Goal: Transaction & Acquisition: Book appointment/travel/reservation

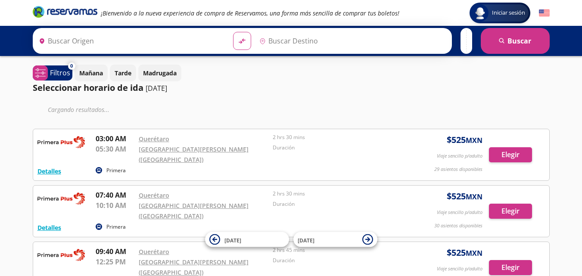
type input "Santiago de Querétaro, [GEOGRAPHIC_DATA]"
type input "[GEOGRAPHIC_DATA][PERSON_NAME] ([GEOGRAPHIC_DATA]) , [GEOGRAPHIC_DATA]"
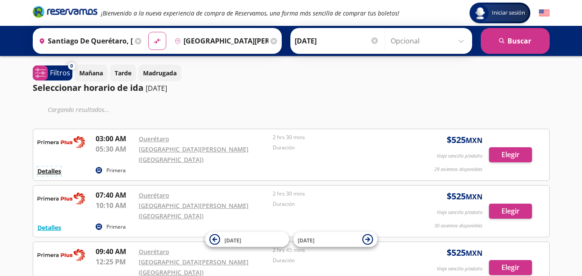
click at [54, 167] on button "Detalles" at bounding box center [49, 171] width 24 height 9
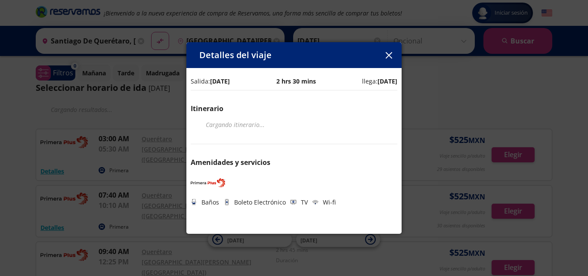
click at [391, 55] on icon "button" at bounding box center [389, 55] width 6 height 6
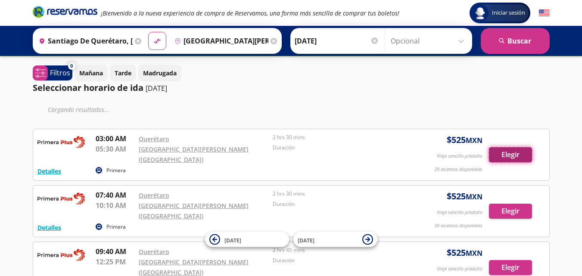
click at [515, 149] on button "Elegir" at bounding box center [510, 154] width 43 height 15
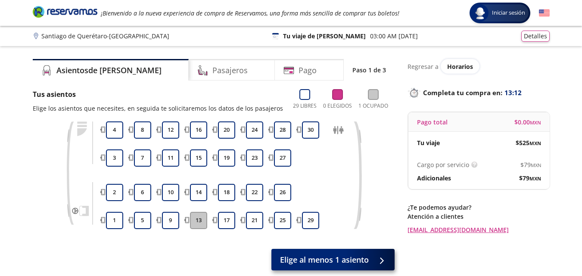
scroll to position [43, 0]
